Goal: Task Accomplishment & Management: Complete application form

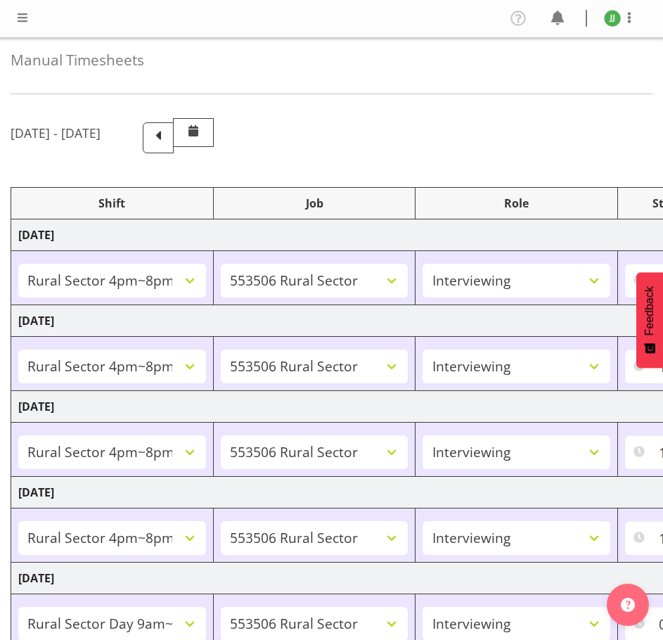
select select "81298"
select select "10587"
select select "47"
select select "81298"
select select "10587"
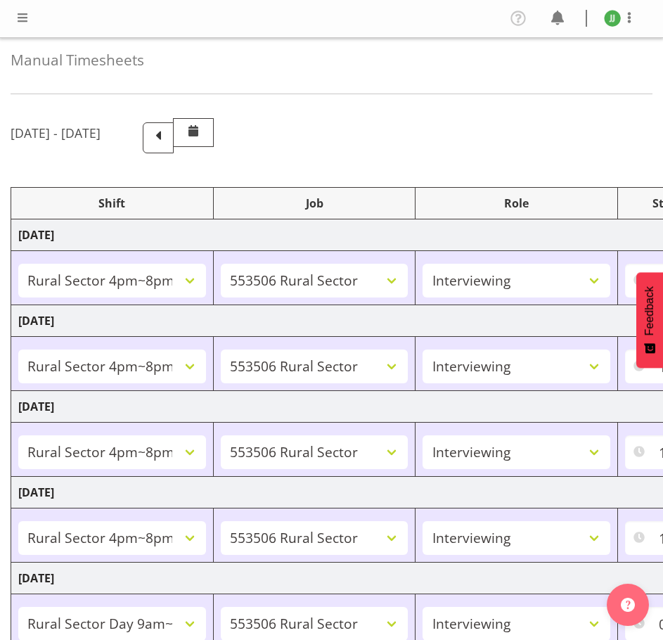
select select "47"
select select "81298"
select select "10587"
select select "47"
select select "81298"
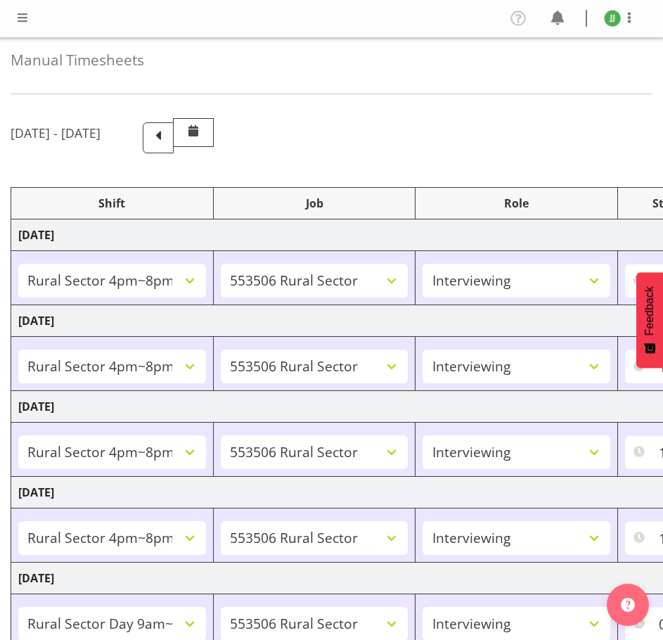
select select "10587"
select select "47"
select select "81561"
select select "10587"
select select "47"
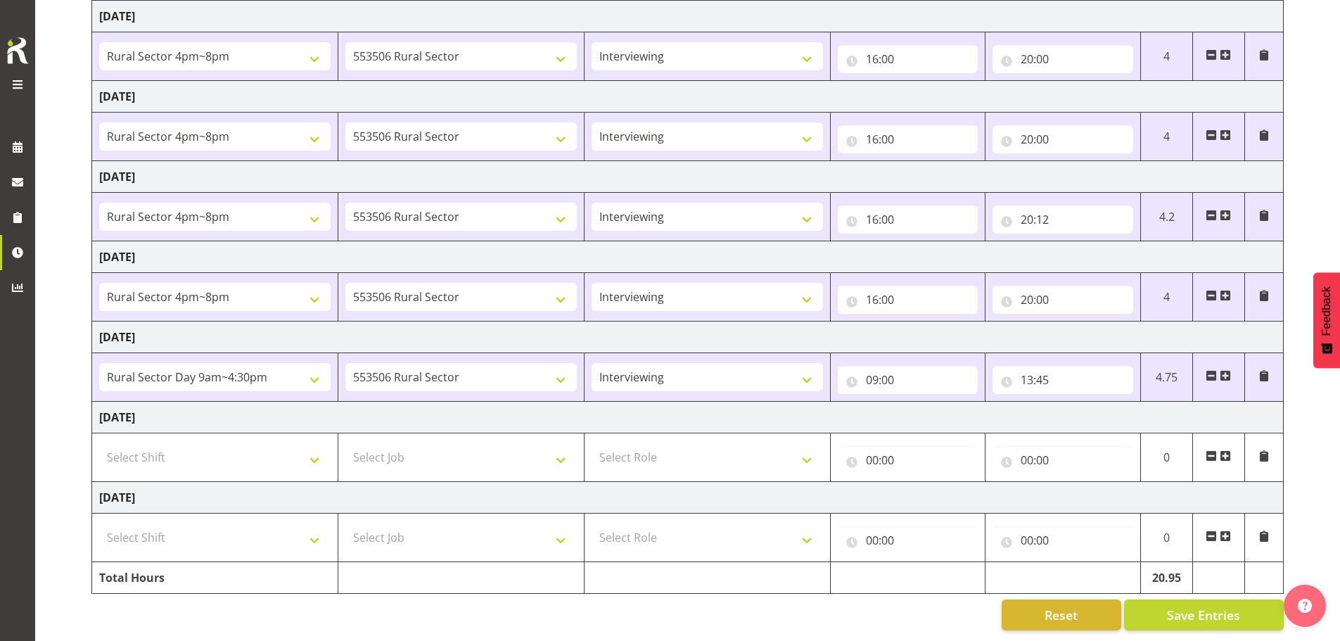
click at [663, 370] on span at bounding box center [1225, 375] width 11 height 11
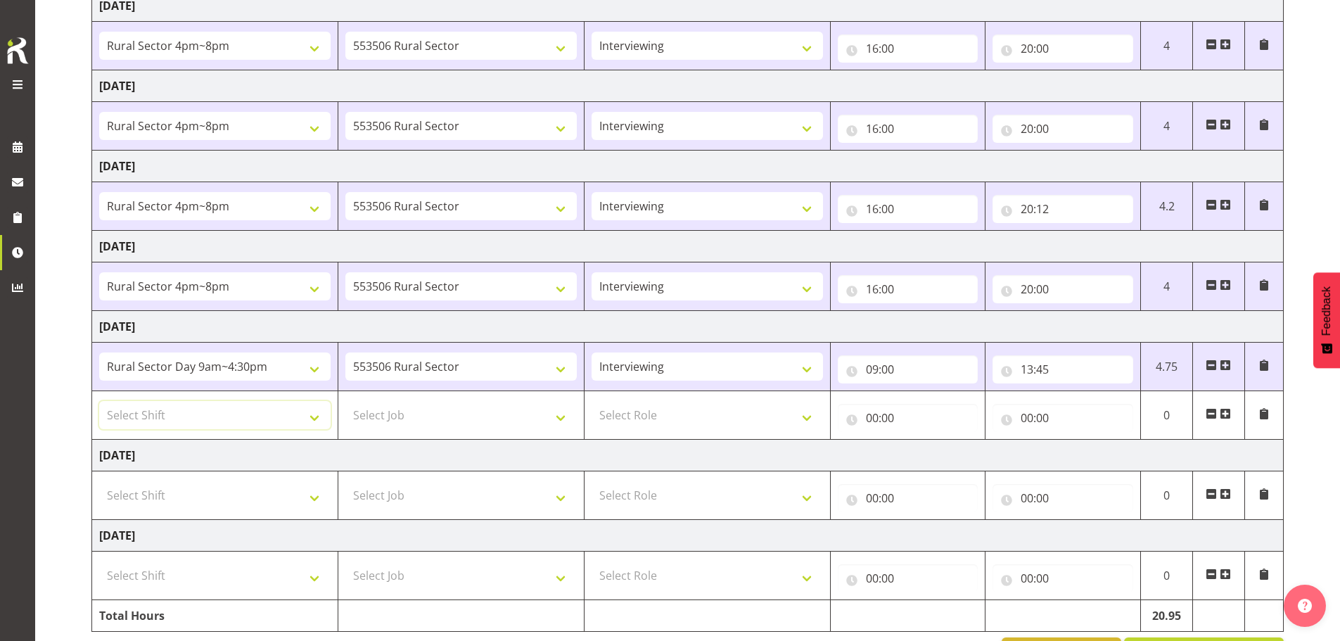
click at [284, 429] on select "Select Shift !!Weekend Residential (Roster IT Shift Label) *Business 9/10am ~ 4…" at bounding box center [214, 415] width 231 height 28
select select "81298"
click at [99, 401] on select "Select Shift !!Weekend Residential (Roster IT Shift Label) *Business 9/10am ~ 4…" at bounding box center [214, 415] width 231 height 28
click at [432, 416] on select "Select Job 550060 IF Admin 553492 World Poll Aus Wave 2 Main 2025 553493 World …" at bounding box center [460, 415] width 231 height 28
select select "10587"
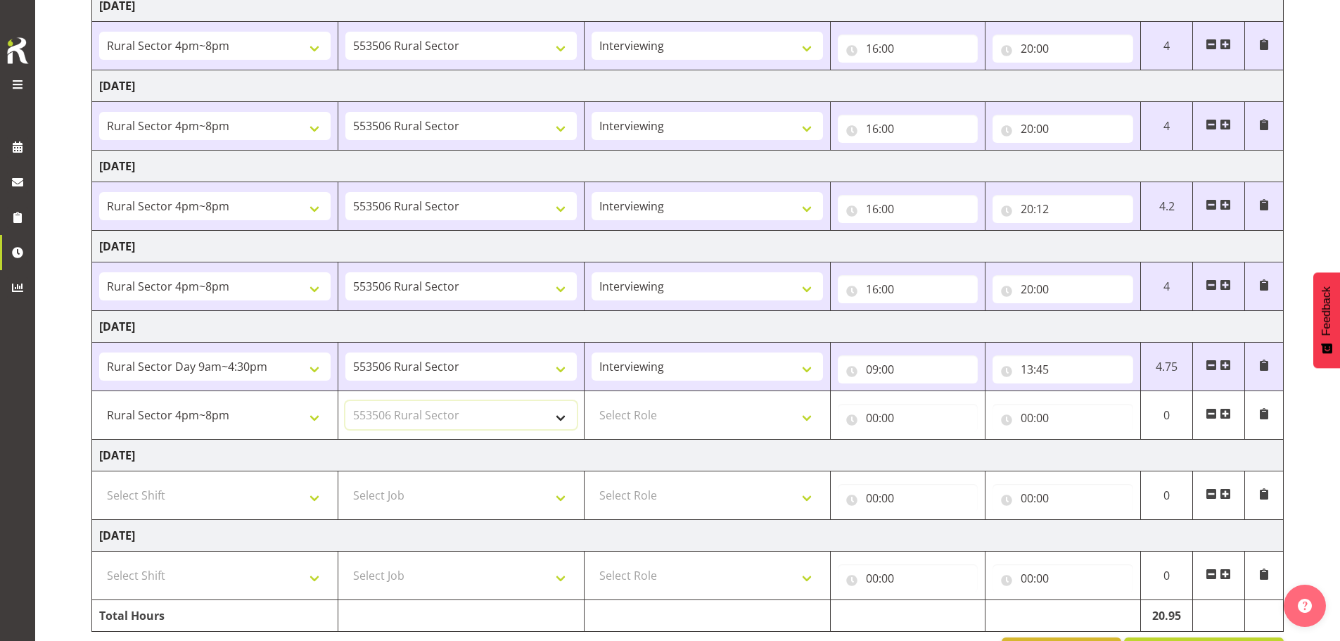
click at [345, 401] on select "Select Job 550060 IF Admin 553492 World Poll Aus Wave 2 Main 2025 553493 World …" at bounding box center [460, 415] width 231 height 28
click at [663, 412] on select "Select Role Briefing Interviewing" at bounding box center [707, 415] width 231 height 28
select select "47"
click at [592, 401] on select "Select Role Briefing Interviewing" at bounding box center [707, 415] width 231 height 28
click at [663, 418] on input "00:00" at bounding box center [908, 418] width 141 height 28
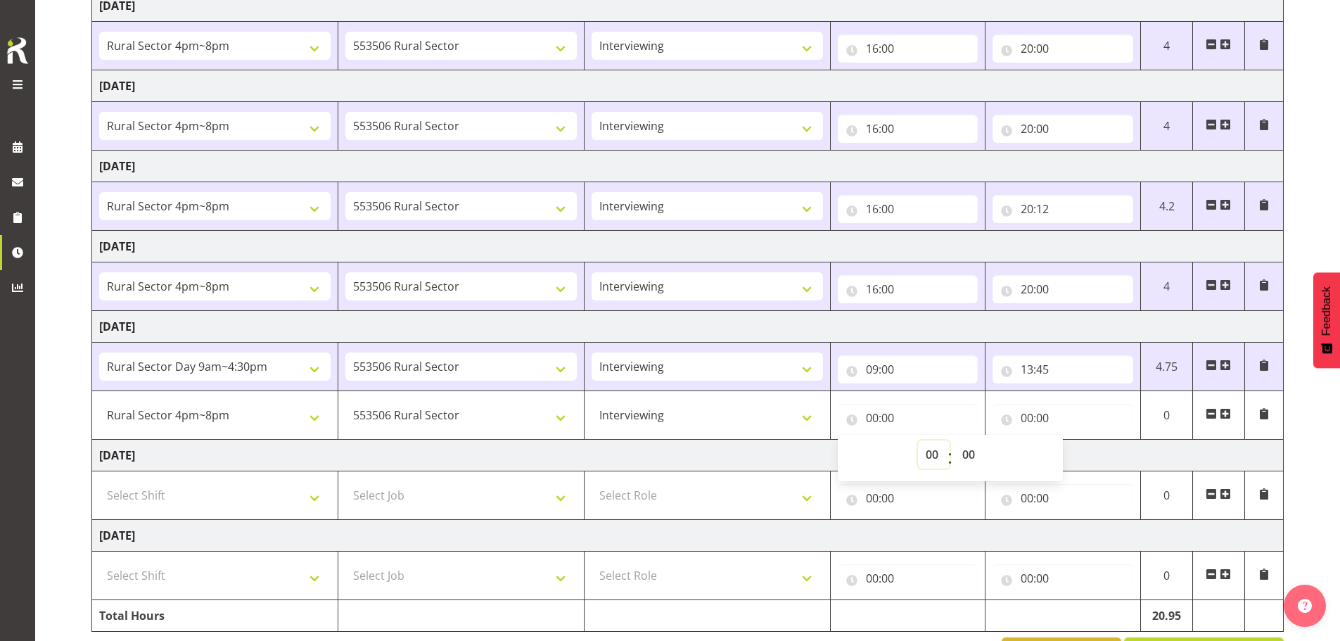
click at [663, 458] on select "00 01 02 03 04 05 06 07 08 09 10 11 12 13 14 15 16 17 18 19 20 21 22 23" at bounding box center [934, 454] width 32 height 28
select select "16"
click at [663, 440] on select "00 01 02 03 04 05 06 07 08 09 10 11 12 13 14 15 16 17 18 19 20 21 22 23" at bounding box center [934, 454] width 32 height 28
type input "16:00"
click at [663, 418] on input "00:00" at bounding box center [1063, 418] width 141 height 28
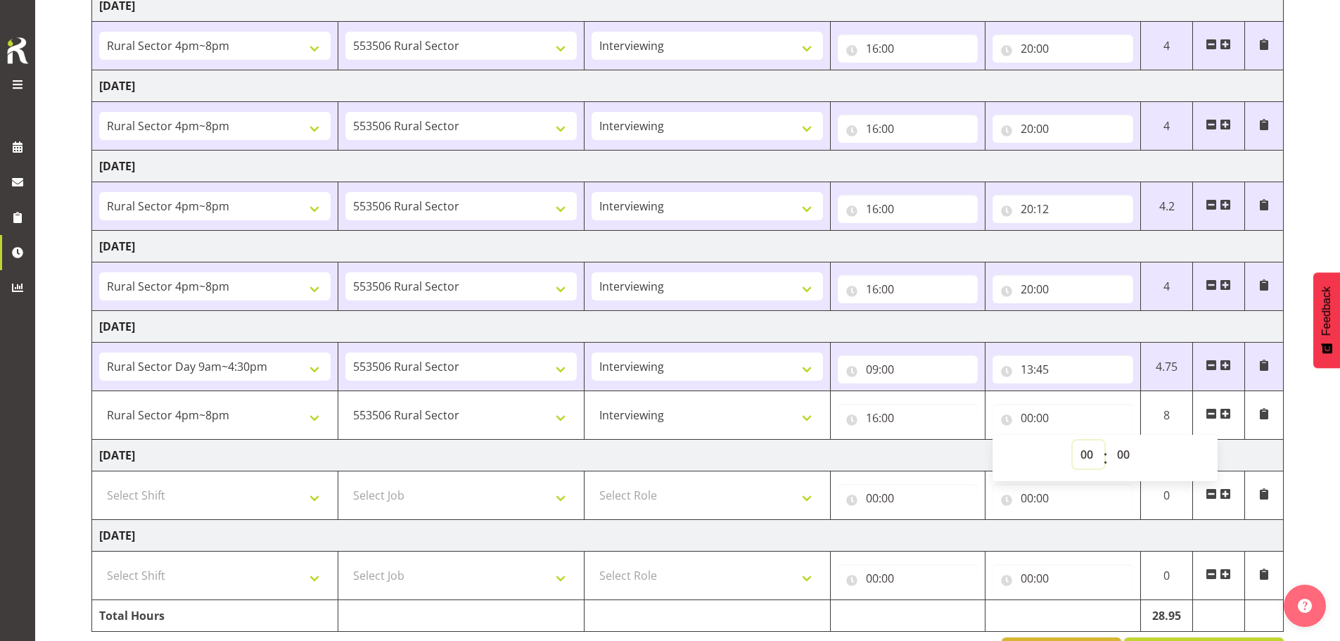
click at [663, 455] on select "00 01 02 03 04 05 06 07 08 09 10 11 12 13 14 15 16 17 18 19 20 21 22 23" at bounding box center [1089, 454] width 32 height 28
select select "20"
click at [663, 440] on select "00 01 02 03 04 05 06 07 08 09 10 11 12 13 14 15 16 17 18 19 20 21 22 23" at bounding box center [1089, 454] width 32 height 28
type input "20:00"
click at [663, 446] on div "[DATE] - [DATE] Shift Job Role Start Time End Time Total [DATE] !!Weekend Resid…" at bounding box center [715, 281] width 1249 height 796
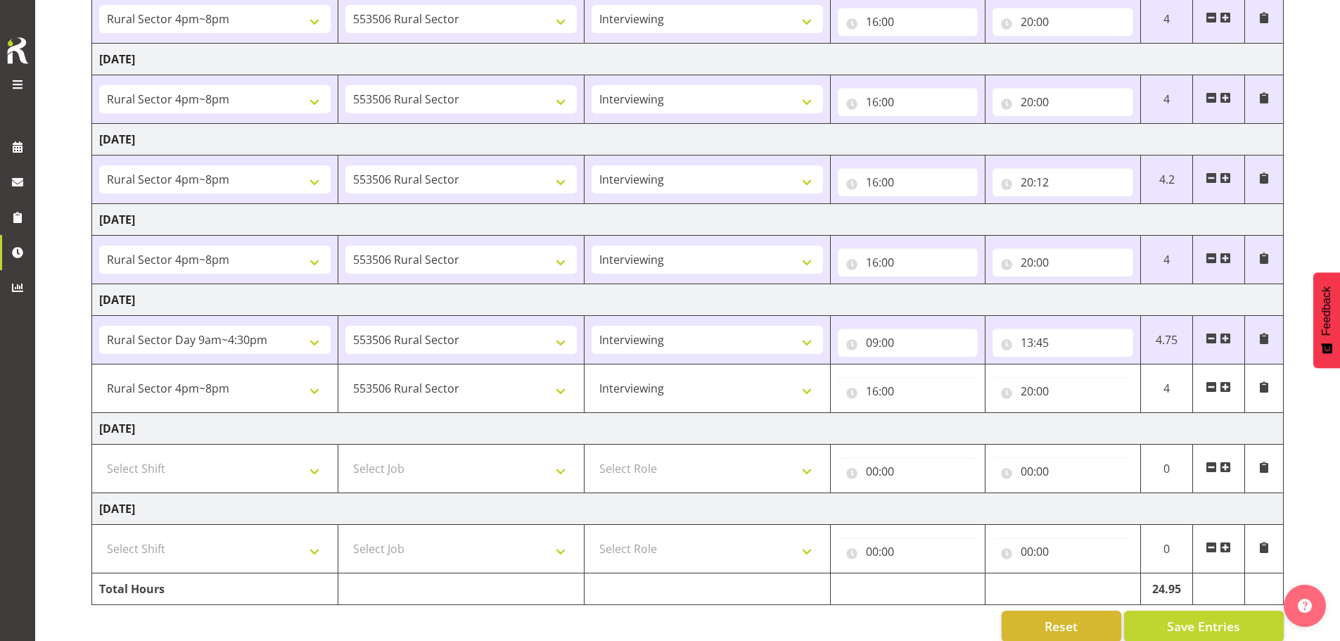
scroll to position [281, 0]
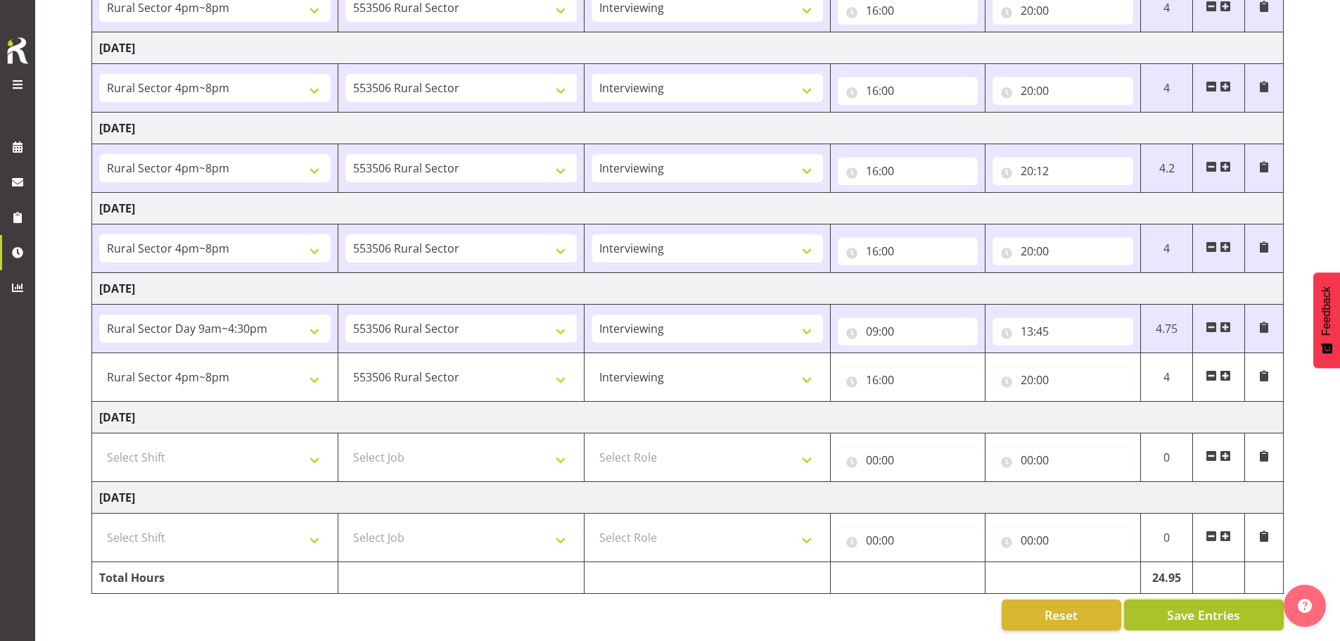
click at [663, 609] on span "Save Entries" at bounding box center [1203, 615] width 73 height 18
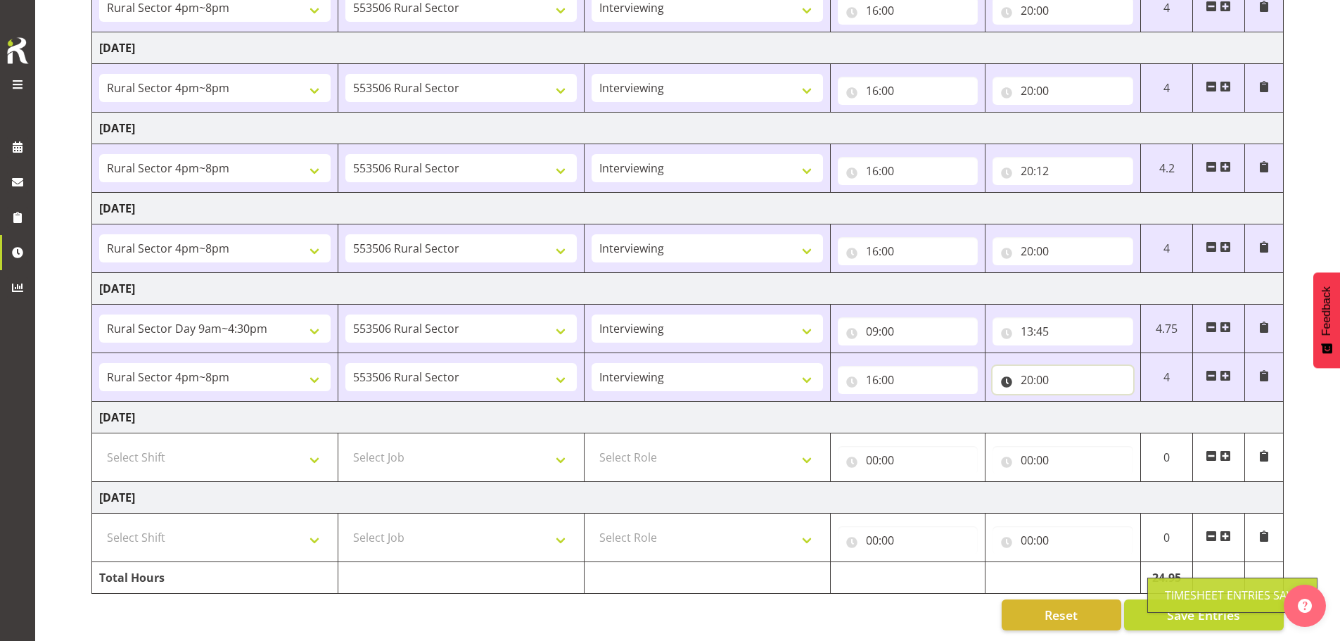
click at [663, 369] on input "20:00" at bounding box center [1063, 380] width 141 height 28
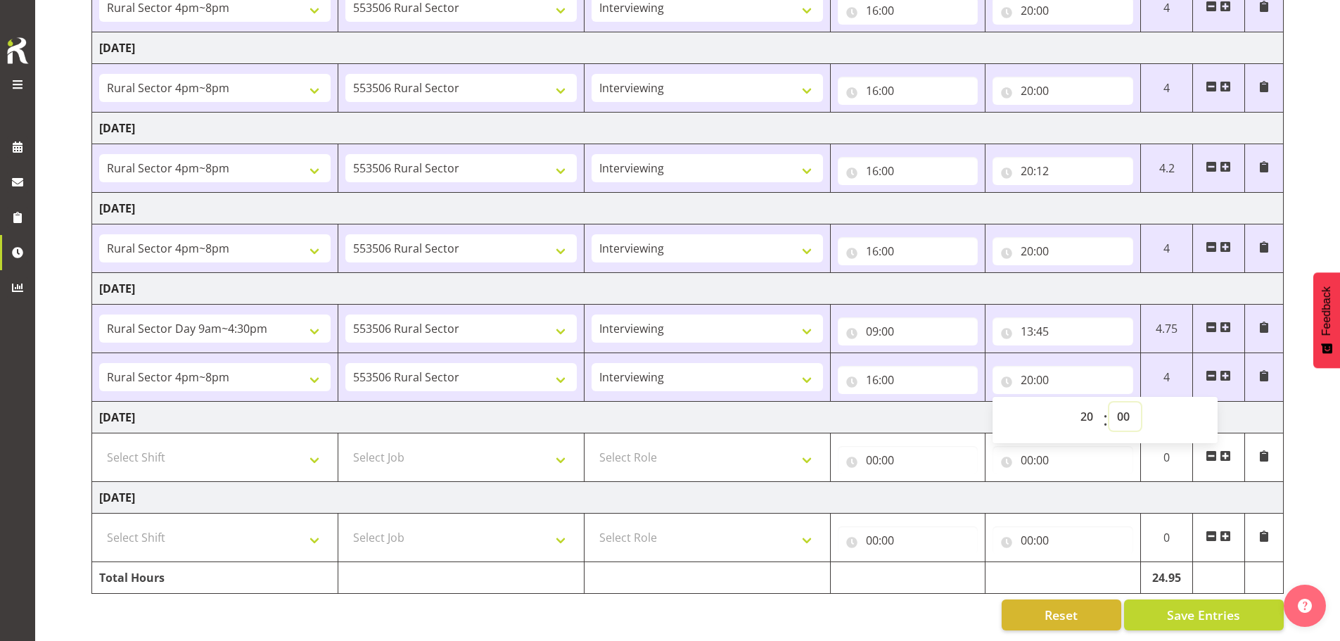
click at [663, 405] on select "00 01 02 03 04 05 06 07 08 09 10 11 12 13 14 15 16 17 18 19 20 21 22 23 24 25 2…" at bounding box center [1126, 416] width 32 height 28
select select "18"
click at [663, 402] on select "00 01 02 03 04 05 06 07 08 09 10 11 12 13 14 15 16 17 18 19 20 21 22 23 24 25 2…" at bounding box center [1126, 416] width 32 height 28
type input "20:18"
click at [663, 412] on td "[DATE]" at bounding box center [688, 418] width 1192 height 32
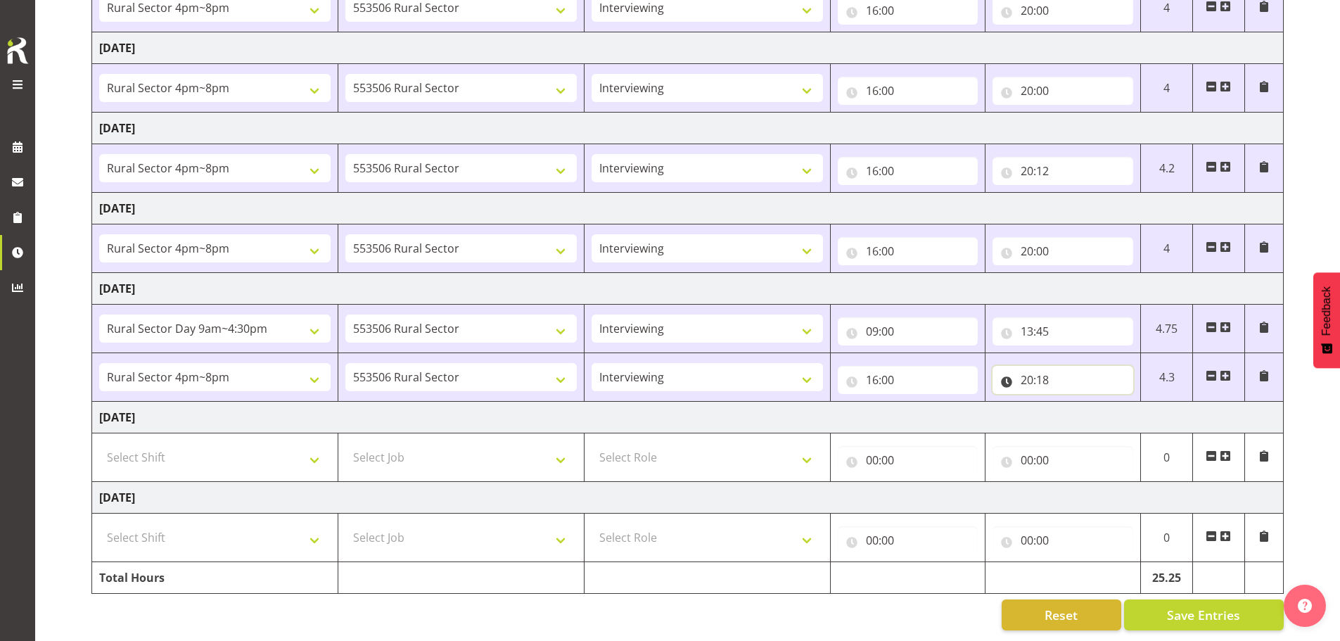
click at [663, 366] on input "20:18" at bounding box center [1063, 380] width 141 height 28
click at [663, 405] on select "00 01 02 03 04 05 06 07 08 09 10 11 12 13 14 15 16 17 18 19 20 21 22 23 24 25 2…" at bounding box center [1126, 416] width 32 height 28
select select "0"
click at [663, 402] on select "00 01 02 03 04 05 06 07 08 09 10 11 12 13 14 15 16 17 18 19 20 21 22 23 24 25 2…" at bounding box center [1126, 416] width 32 height 28
type input "20:00"
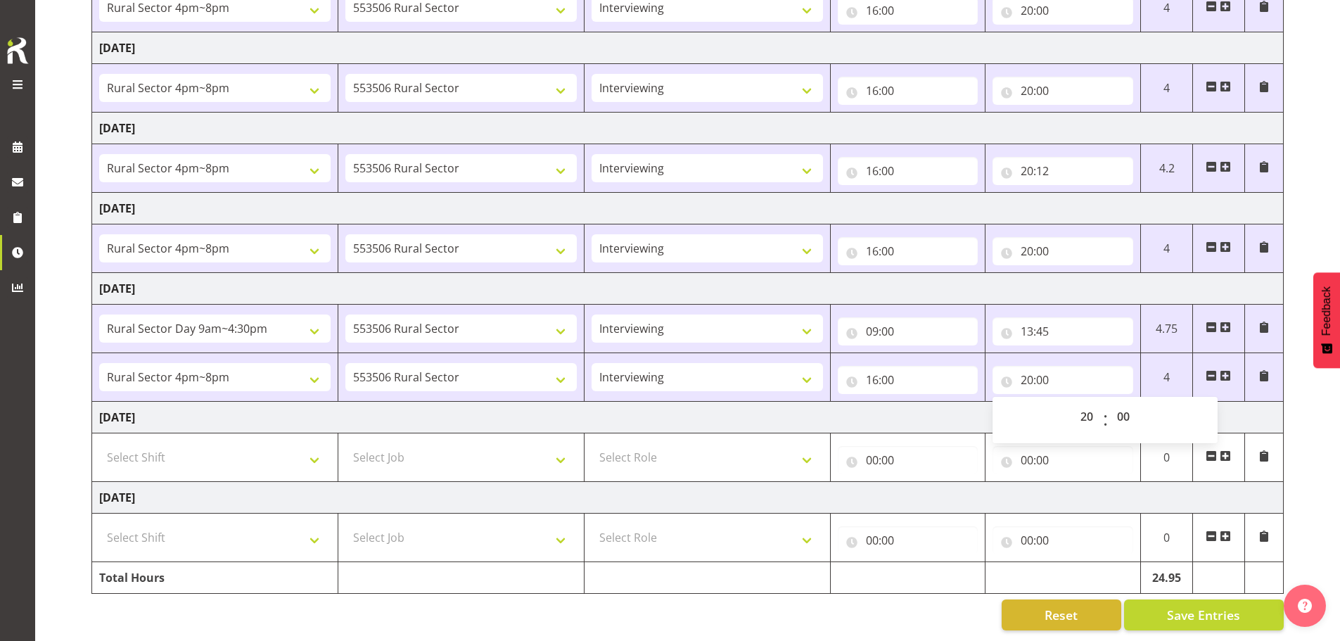
click at [663, 431] on div "[DATE] - [DATE] Shift Job Role Start Time End Time Total [DATE] !!Weekend Resid…" at bounding box center [715, 243] width 1249 height 796
click at [663, 116] on div "[DATE] - [DATE] Shift Job Role Start Time End Time Total [DATE] !!Weekend Resid…" at bounding box center [715, 243] width 1249 height 796
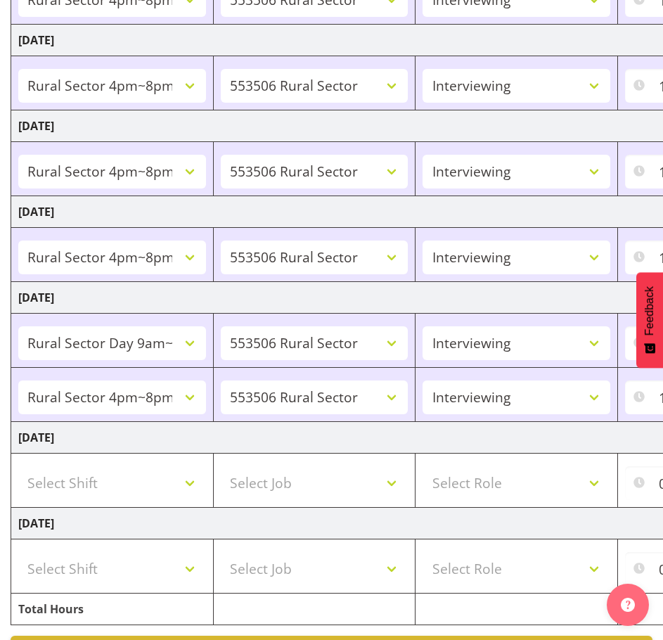
drag, startPoint x: 64, startPoint y: 438, endPoint x: 199, endPoint y: 426, distance: 135.6
click at [199, 426] on td "[DATE]" at bounding box center [503, 438] width 984 height 32
click at [208, 436] on td "[DATE]" at bounding box center [503, 438] width 984 height 32
drag, startPoint x: 18, startPoint y: 437, endPoint x: 201, endPoint y: 447, distance: 182.5
click at [201, 447] on td "[DATE]" at bounding box center [503, 438] width 984 height 32
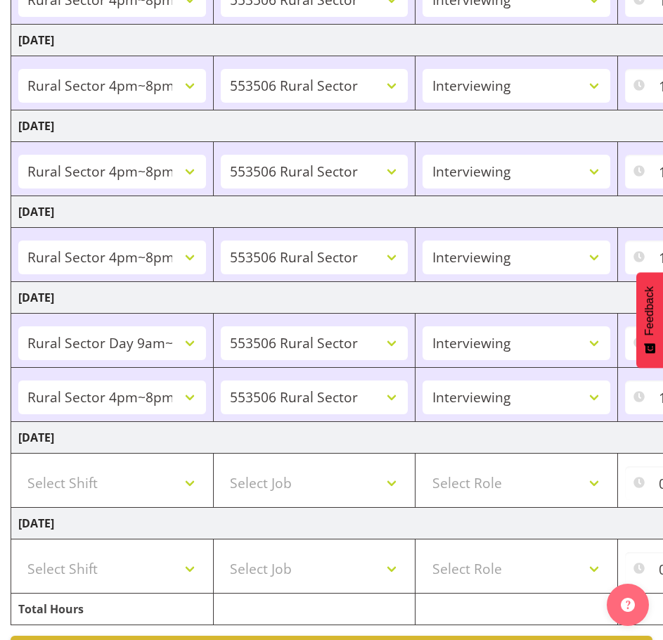
click at [208, 440] on td "[DATE]" at bounding box center [503, 438] width 984 height 32
